Goal: Task Accomplishment & Management: Manage account settings

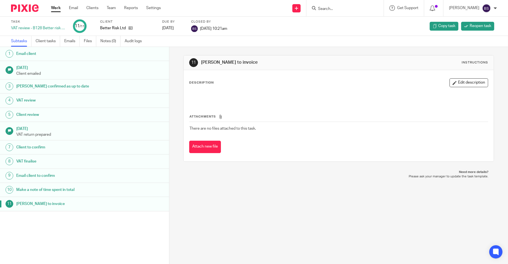
click at [328, 9] on input "Search" at bounding box center [342, 9] width 50 height 5
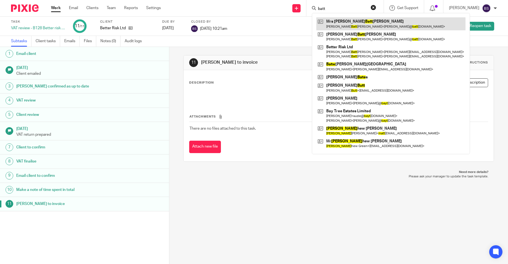
type input "batt"
click at [350, 22] on link at bounding box center [390, 23] width 149 height 13
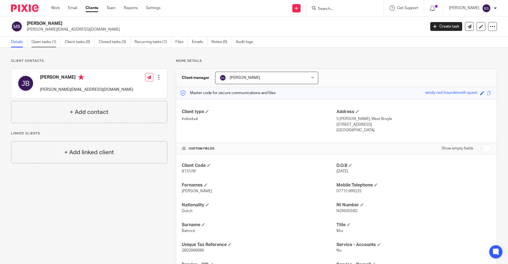
click at [48, 42] on link "Open tasks (1)" at bounding box center [45, 42] width 29 height 11
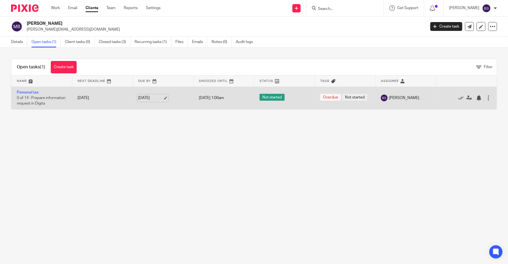
click at [144, 101] on link "14 Dec 2025" at bounding box center [150, 98] width 25 height 6
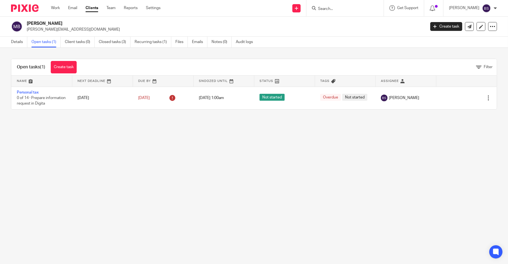
click at [329, 10] on input "Search" at bounding box center [342, 9] width 50 height 5
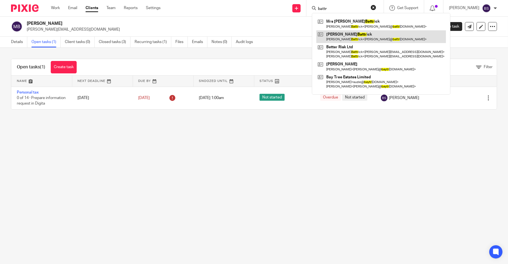
type input "battr"
click at [342, 36] on link at bounding box center [381, 36] width 130 height 13
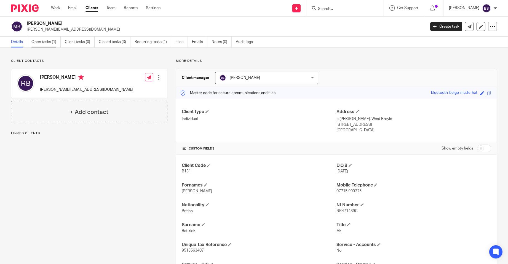
click at [46, 41] on link "Open tasks (1)" at bounding box center [45, 42] width 29 height 11
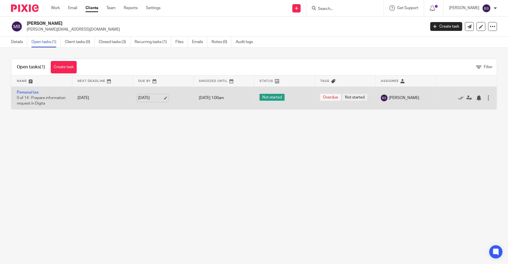
click at [146, 99] on link "14 Dec 2025" at bounding box center [150, 98] width 25 height 6
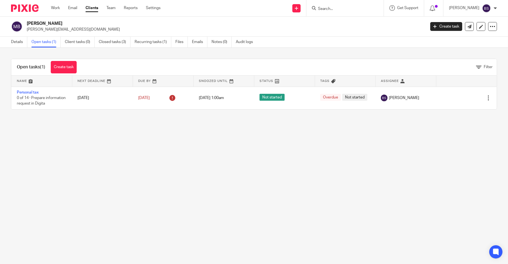
click at [326, 7] on input "Search" at bounding box center [342, 9] width 50 height 5
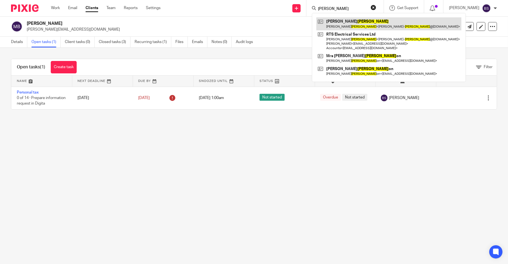
type input "sanders"
click at [349, 26] on link at bounding box center [388, 23] width 145 height 13
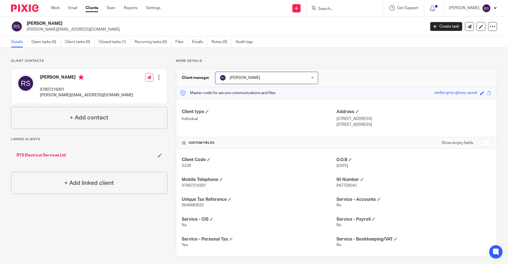
click at [334, 9] on input "Search" at bounding box center [342, 9] width 50 height 5
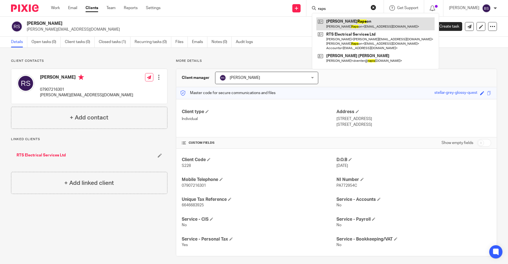
type input "raps"
click at [359, 21] on link at bounding box center [375, 23] width 118 height 13
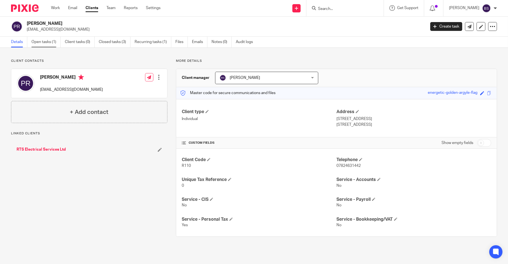
click at [42, 42] on link "Open tasks (1)" at bounding box center [45, 42] width 29 height 11
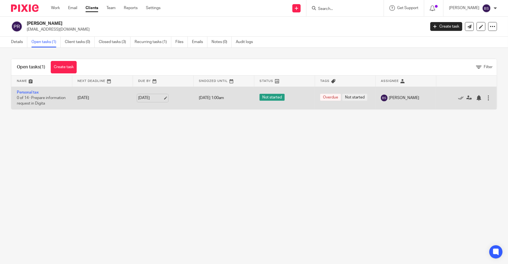
click at [150, 100] on link "[DATE]" at bounding box center [150, 98] width 25 height 6
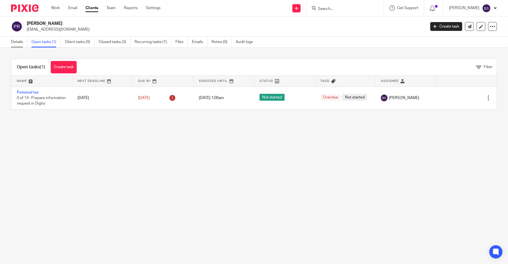
click at [17, 40] on link "Details" at bounding box center [19, 42] width 16 height 11
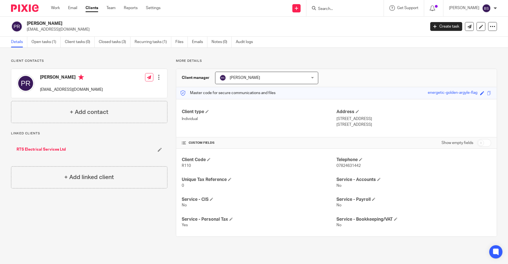
click at [323, 7] on input "Search" at bounding box center [342, 9] width 50 height 5
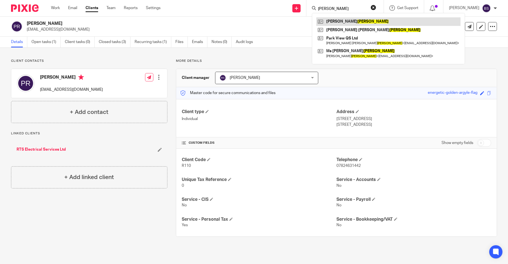
type input "moyle"
click at [345, 23] on link at bounding box center [388, 21] width 144 height 8
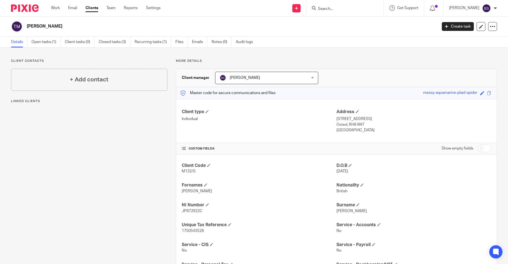
click at [41, 41] on link "Open tasks (1)" at bounding box center [45, 42] width 29 height 11
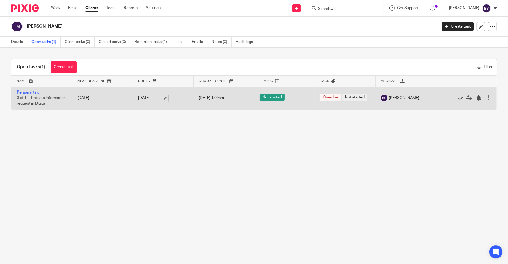
click at [147, 100] on link "14 Dec 2025" at bounding box center [150, 98] width 25 height 6
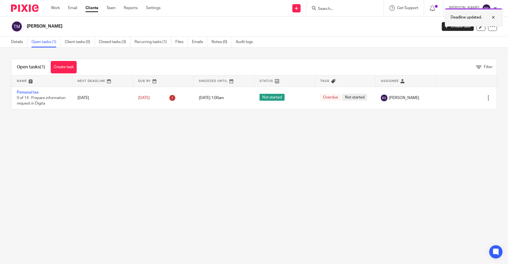
drag, startPoint x: 494, startPoint y: 17, endPoint x: 472, endPoint y: 17, distance: 22.1
click at [493, 17] on div at bounding box center [489, 17] width 15 height 7
click at [336, 9] on input "Search" at bounding box center [342, 9] width 50 height 5
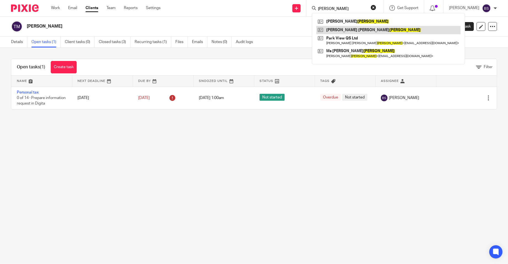
type input "moyle"
click at [355, 29] on link at bounding box center [388, 30] width 144 height 8
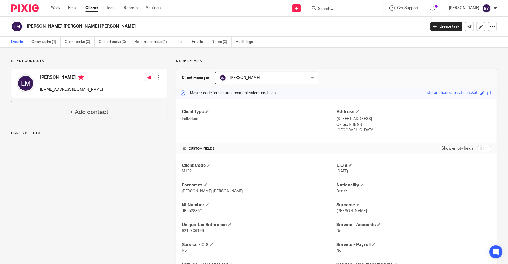
click at [49, 41] on link "Open tasks (1)" at bounding box center [45, 42] width 29 height 11
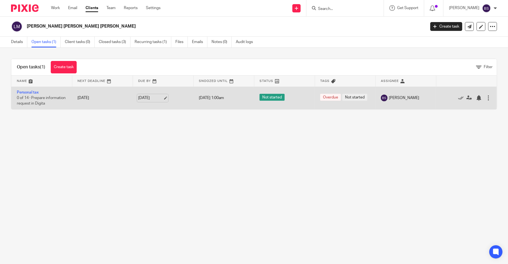
click at [148, 99] on link "[DATE]" at bounding box center [150, 98] width 25 height 6
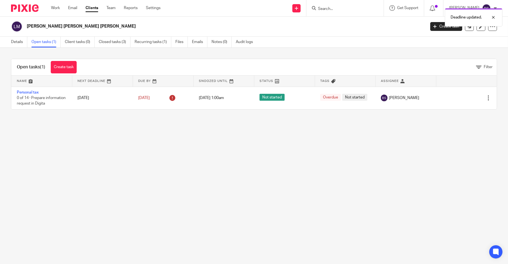
click at [331, 8] on div "Deadline updated." at bounding box center [378, 16] width 248 height 21
click at [495, 17] on div at bounding box center [489, 17] width 15 height 7
click at [335, 7] on input "Search" at bounding box center [342, 9] width 50 height 5
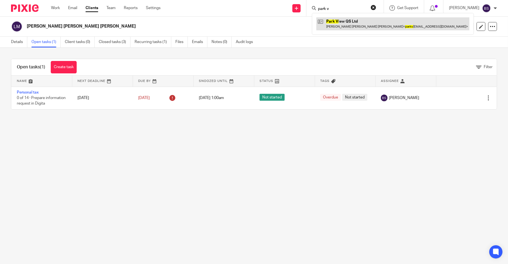
type input "park v"
click at [347, 26] on link at bounding box center [392, 23] width 153 height 13
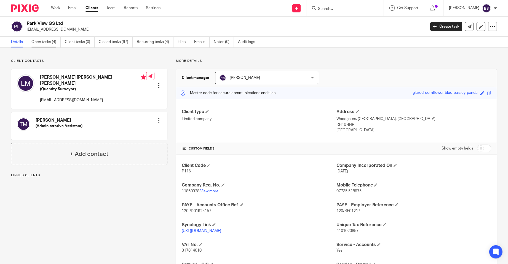
click at [41, 40] on link "Open tasks (4)" at bounding box center [45, 42] width 29 height 11
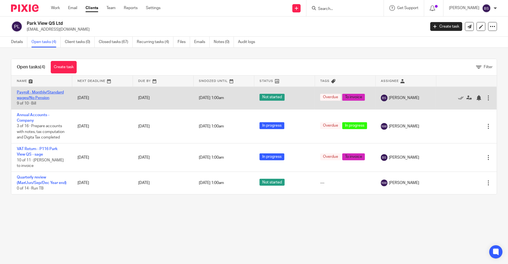
click at [34, 92] on link "Payroll - Monthly/Standard wages/No Pension" at bounding box center [40, 94] width 47 height 9
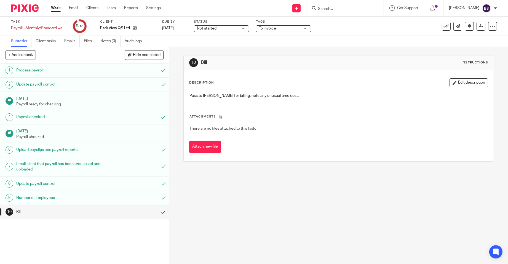
click at [43, 197] on h1 "Number of Employees" at bounding box center [61, 198] width 91 height 8
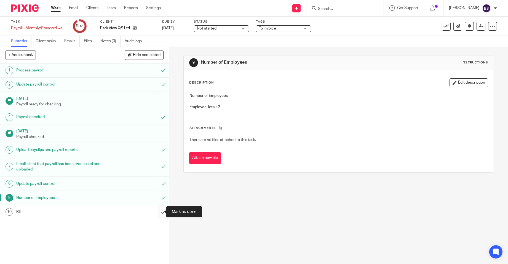
click at [157, 212] on input "submit" at bounding box center [84, 212] width 169 height 14
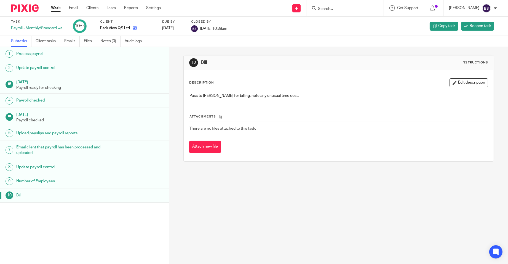
click at [135, 27] on icon at bounding box center [135, 28] width 4 height 4
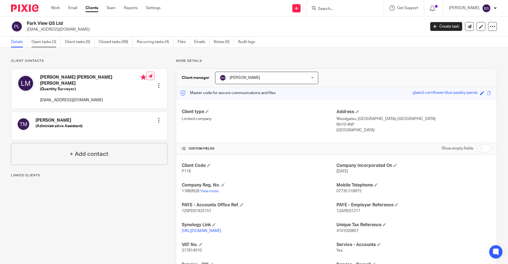
click at [46, 42] on link "Open tasks (3)" at bounding box center [45, 42] width 29 height 11
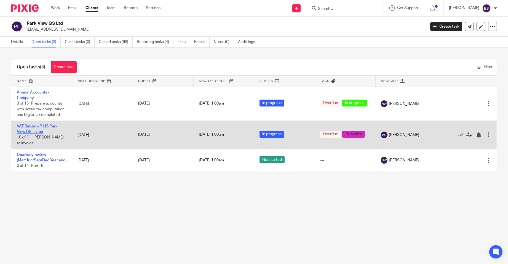
click at [28, 130] on link "VAT Return - P116 Park View QS - sage" at bounding box center [37, 128] width 41 height 9
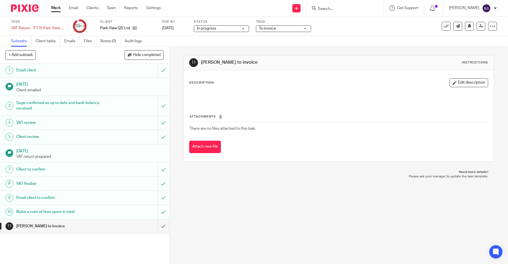
click at [35, 209] on h1 "Make a note of time spent in total" at bounding box center [61, 212] width 91 height 8
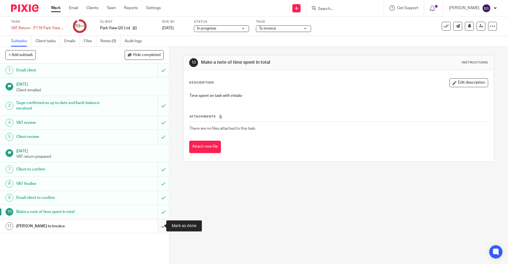
click at [155, 225] on input "submit" at bounding box center [84, 226] width 169 height 14
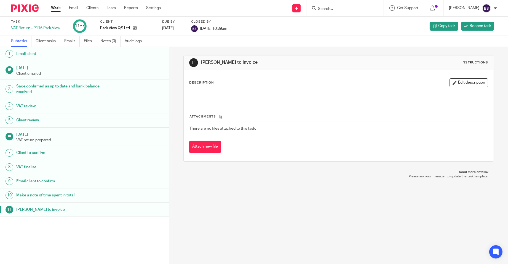
click at [332, 8] on input "Search" at bounding box center [342, 9] width 50 height 5
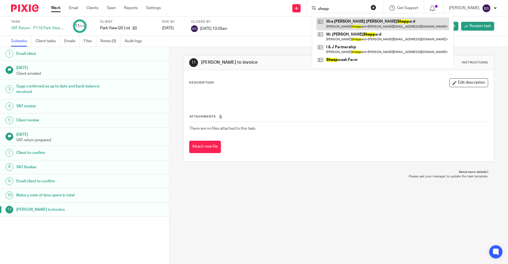
type input "shepp"
click at [361, 26] on link at bounding box center [382, 23] width 133 height 13
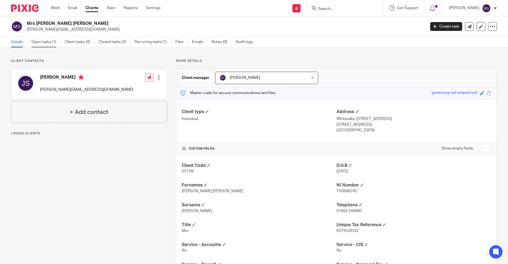
click at [44, 40] on link "Open tasks (1)" at bounding box center [45, 42] width 29 height 11
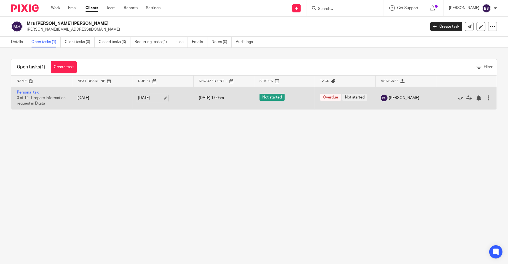
click at [149, 101] on link "[DATE]" at bounding box center [150, 98] width 25 height 6
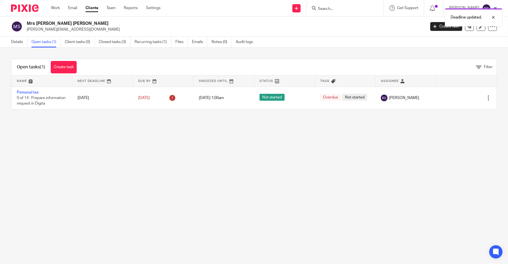
click at [337, 7] on div "Deadline updated." at bounding box center [378, 16] width 248 height 21
click at [494, 17] on div at bounding box center [489, 17] width 15 height 7
click at [349, 7] on input "Search" at bounding box center [342, 9] width 50 height 5
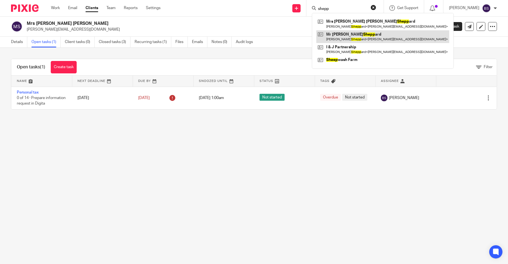
type input "shepp"
click at [343, 37] on link at bounding box center [382, 36] width 133 height 13
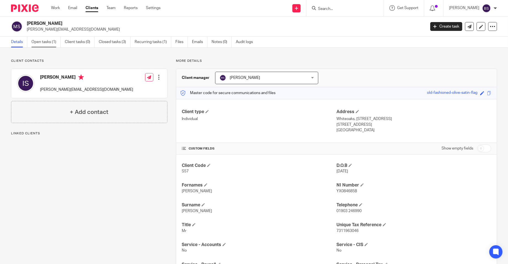
click at [43, 41] on link "Open tasks (1)" at bounding box center [45, 42] width 29 height 11
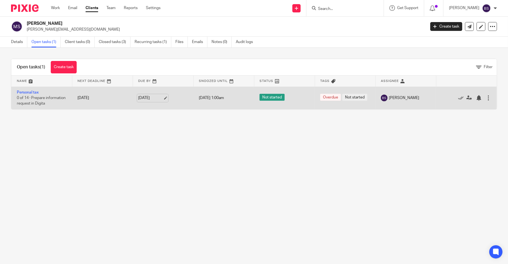
click at [145, 99] on link "[DATE]" at bounding box center [150, 98] width 25 height 6
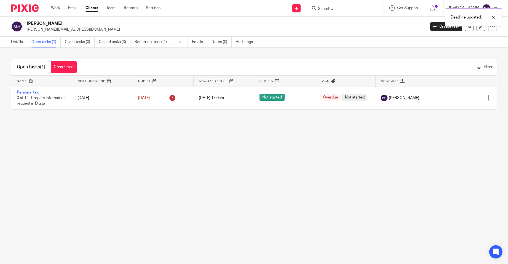
click at [331, 6] on div "Deadline updated." at bounding box center [378, 16] width 248 height 21
click at [493, 17] on div at bounding box center [489, 17] width 15 height 7
click at [330, 7] on input "Search" at bounding box center [342, 9] width 50 height 5
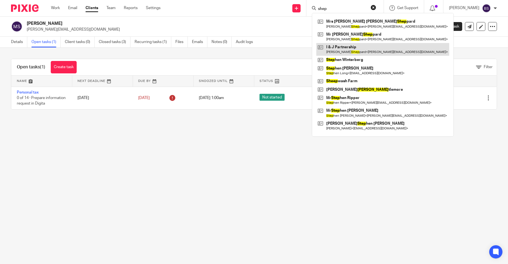
type input "shep"
click at [345, 48] on link at bounding box center [382, 49] width 133 height 13
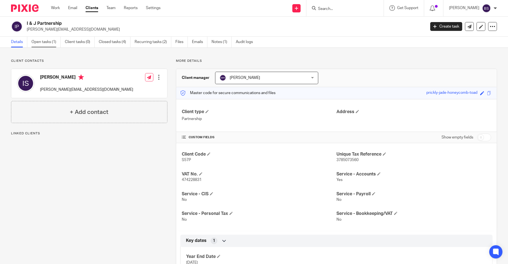
click at [47, 41] on link "Open tasks (1)" at bounding box center [45, 42] width 29 height 11
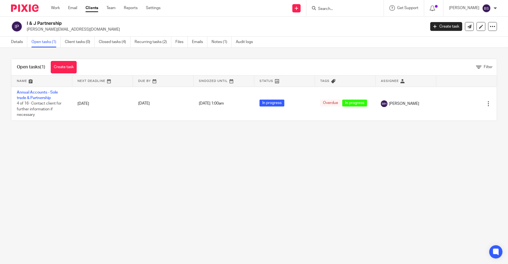
click at [331, 9] on input "Search" at bounding box center [342, 9] width 50 height 5
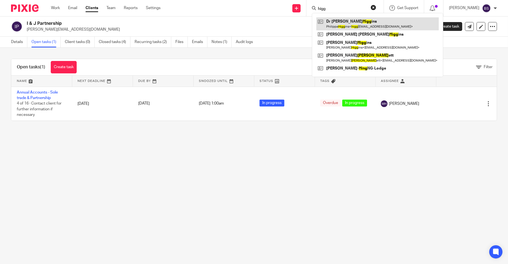
type input "higg"
click at [358, 24] on link at bounding box center [377, 23] width 122 height 13
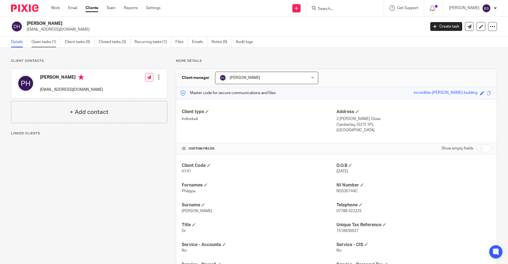
click at [47, 41] on link "Open tasks (1)" at bounding box center [45, 42] width 29 height 11
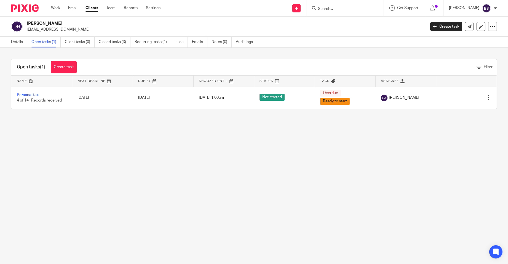
click at [328, 8] on input "Search" at bounding box center [342, 9] width 50 height 5
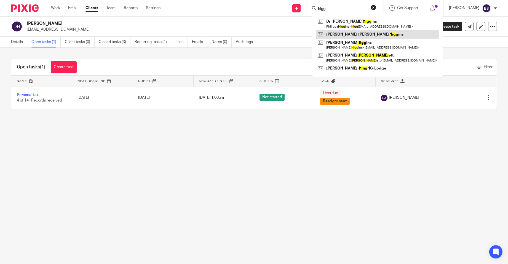
type input "higg"
click at [344, 36] on link at bounding box center [377, 34] width 122 height 8
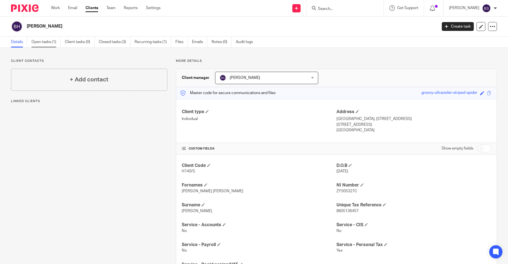
click at [45, 42] on link "Open tasks (1)" at bounding box center [45, 42] width 29 height 11
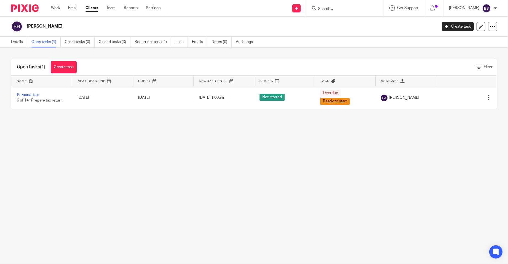
click at [336, 7] on input "Search" at bounding box center [342, 9] width 50 height 5
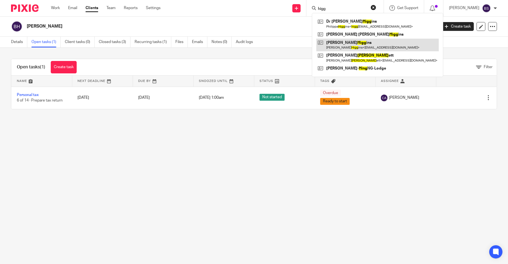
type input "higg"
click at [350, 43] on link at bounding box center [377, 45] width 122 height 13
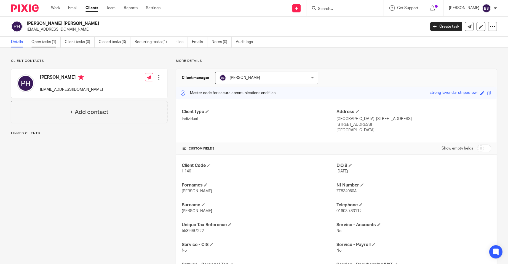
click at [45, 41] on link "Open tasks (1)" at bounding box center [45, 42] width 29 height 11
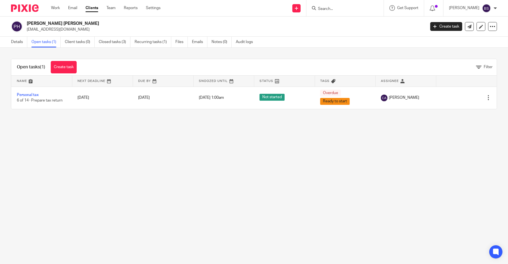
click at [329, 9] on input "Search" at bounding box center [342, 9] width 50 height 5
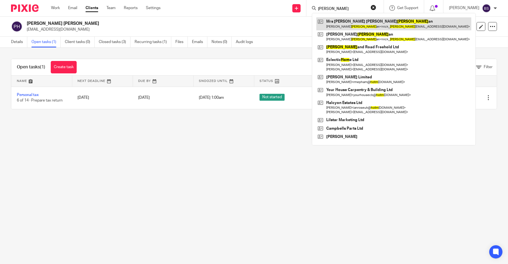
type input "holm"
click at [340, 24] on link at bounding box center [393, 23] width 155 height 13
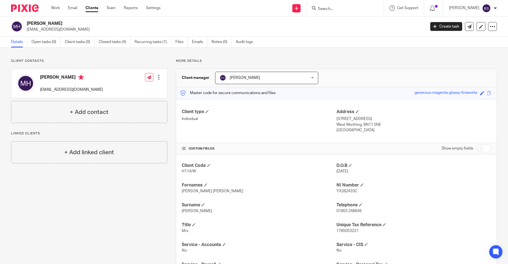
click at [332, 12] on div at bounding box center [344, 8] width 77 height 16
click at [337, 11] on input "Search" at bounding box center [342, 9] width 50 height 5
type input "sugar"
click at [356, 21] on link at bounding box center [350, 21] width 68 height 8
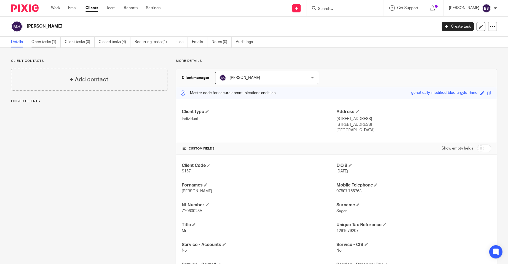
click at [47, 41] on link "Open tasks (1)" at bounding box center [45, 42] width 29 height 11
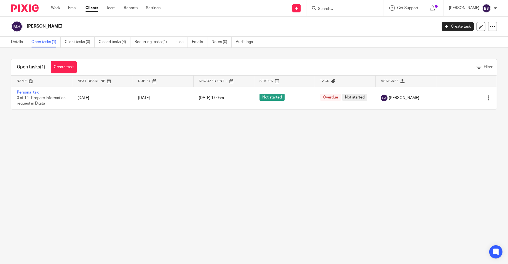
click at [335, 7] on input "Search" at bounding box center [342, 9] width 50 height 5
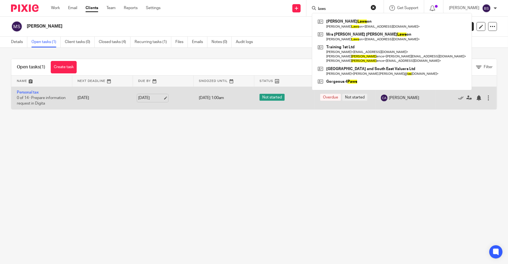
type input "laws"
click at [152, 100] on link "[DATE]" at bounding box center [150, 98] width 25 height 6
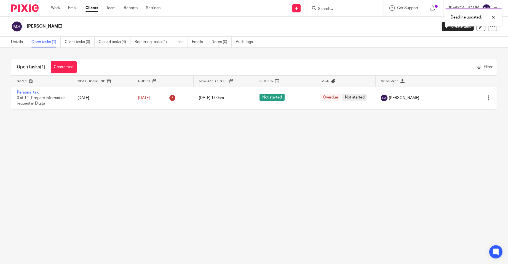
click at [337, 9] on div "Deadline updated." at bounding box center [378, 16] width 248 height 21
click at [335, 10] on input "Search" at bounding box center [342, 9] width 50 height 5
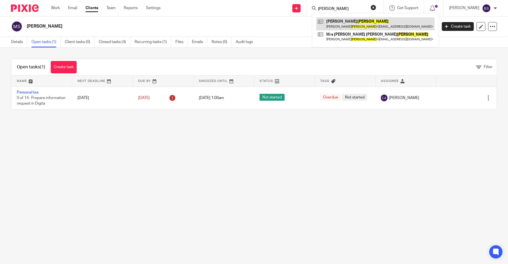
type input "lawson"
click at [343, 21] on link at bounding box center [375, 23] width 118 height 13
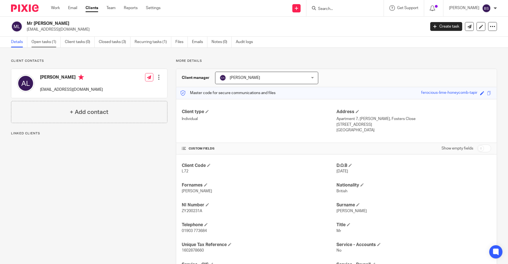
click at [48, 42] on link "Open tasks (1)" at bounding box center [45, 42] width 29 height 11
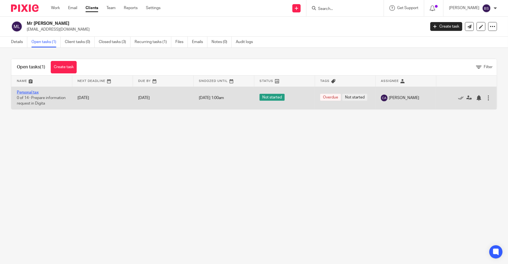
click at [31, 90] on link "Personal tax" at bounding box center [28, 92] width 22 height 4
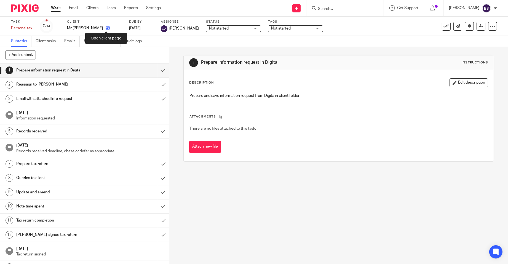
click at [106, 28] on icon at bounding box center [108, 28] width 4 height 4
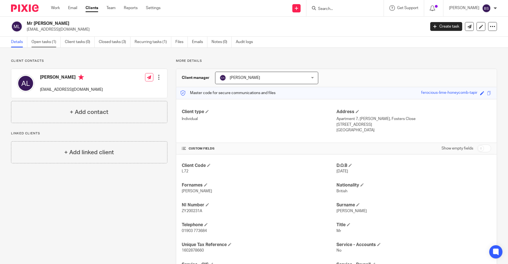
click at [45, 43] on link "Open tasks (1)" at bounding box center [45, 42] width 29 height 11
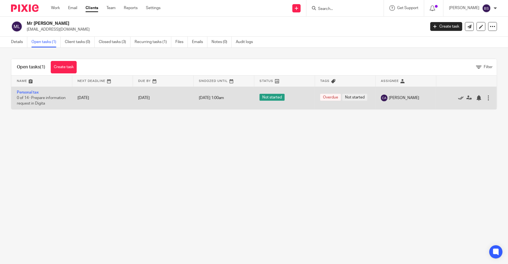
click at [458, 99] on icon at bounding box center [461, 98] width 6 height 6
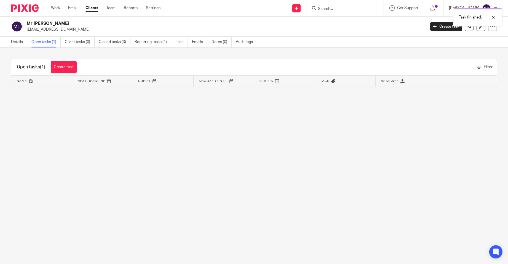
click at [348, 9] on div "Task finished." at bounding box center [378, 16] width 248 height 21
click at [345, 10] on input "Search" at bounding box center [342, 9] width 50 height 5
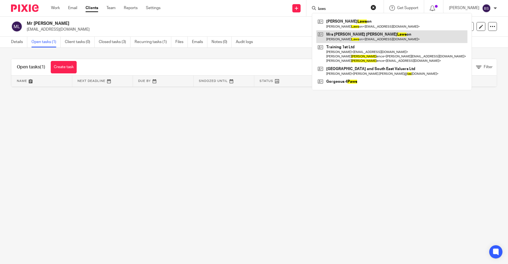
type input "laws"
click at [340, 35] on link at bounding box center [391, 36] width 151 height 13
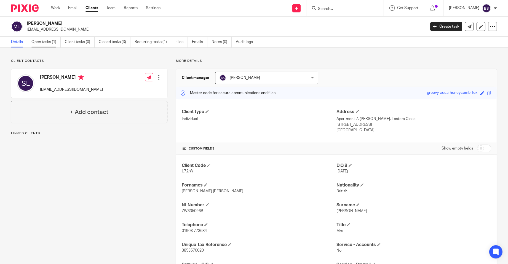
click at [41, 41] on link "Open tasks (1)" at bounding box center [45, 42] width 29 height 11
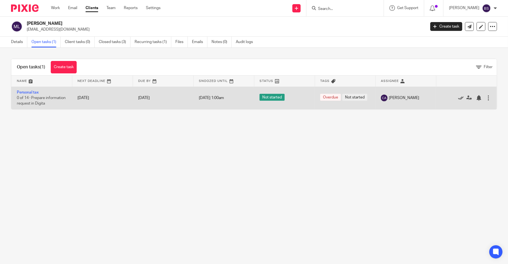
click at [458, 99] on icon at bounding box center [461, 98] width 6 height 6
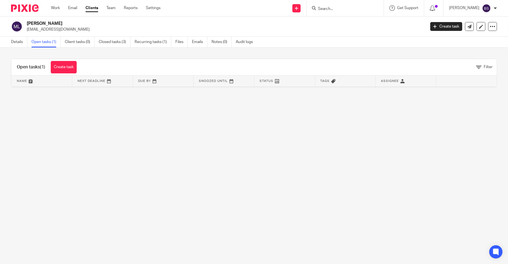
click at [332, 9] on input "Search" at bounding box center [342, 9] width 50 height 5
type input "GAMBLE"
click at [346, 21] on link at bounding box center [353, 21] width 74 height 8
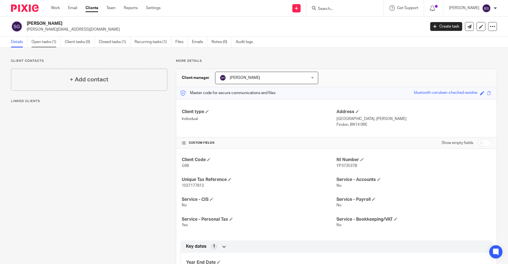
click at [44, 41] on link "Open tasks (1)" at bounding box center [45, 42] width 29 height 11
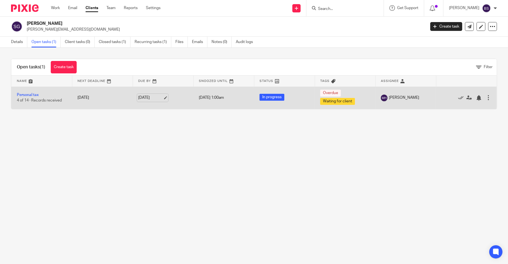
click at [151, 97] on link "14 Dec 2025" at bounding box center [150, 98] width 25 height 6
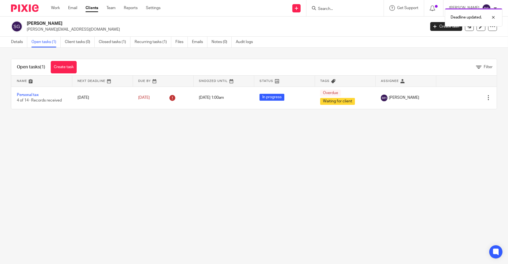
click at [330, 7] on div "Deadline updated." at bounding box center [378, 16] width 248 height 21
click at [330, 7] on input "Search" at bounding box center [342, 9] width 50 height 5
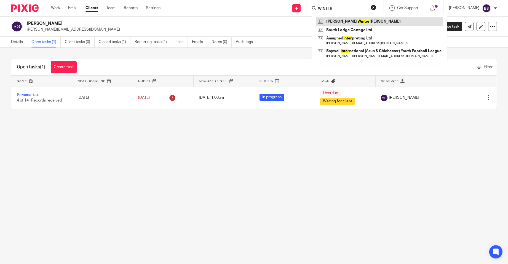
type input "WINTER"
click at [351, 21] on link at bounding box center [379, 21] width 127 height 8
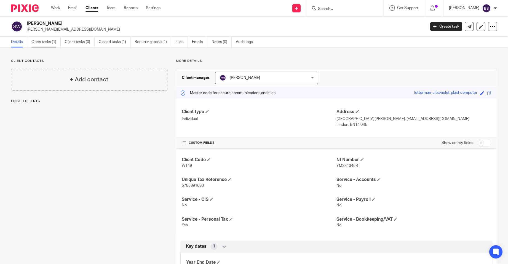
click at [40, 40] on link "Open tasks (1)" at bounding box center [45, 42] width 29 height 11
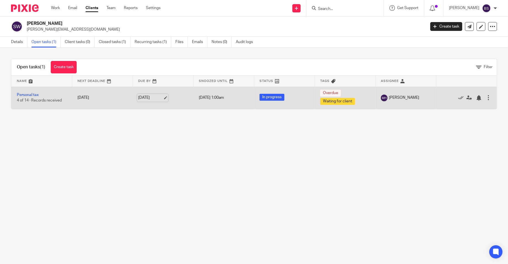
click at [145, 97] on link "[DATE]" at bounding box center [150, 98] width 25 height 6
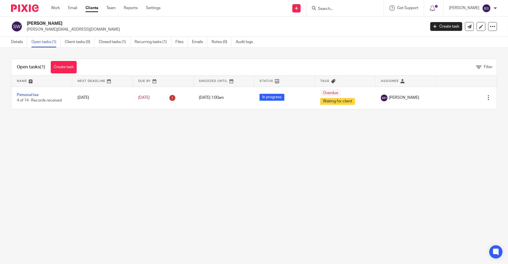
click at [332, 9] on input "Search" at bounding box center [342, 9] width 50 height 5
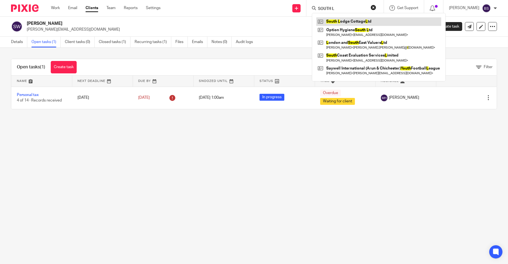
type input "SOUTH L"
click at [337, 21] on link at bounding box center [378, 21] width 125 height 8
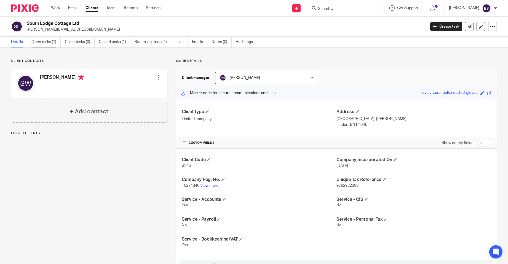
click at [46, 41] on link "Open tasks (1)" at bounding box center [45, 42] width 29 height 11
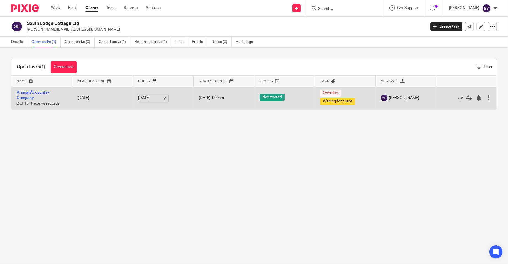
click at [145, 97] on link "[DATE]" at bounding box center [150, 98] width 25 height 6
